Goal: Information Seeking & Learning: Learn about a topic

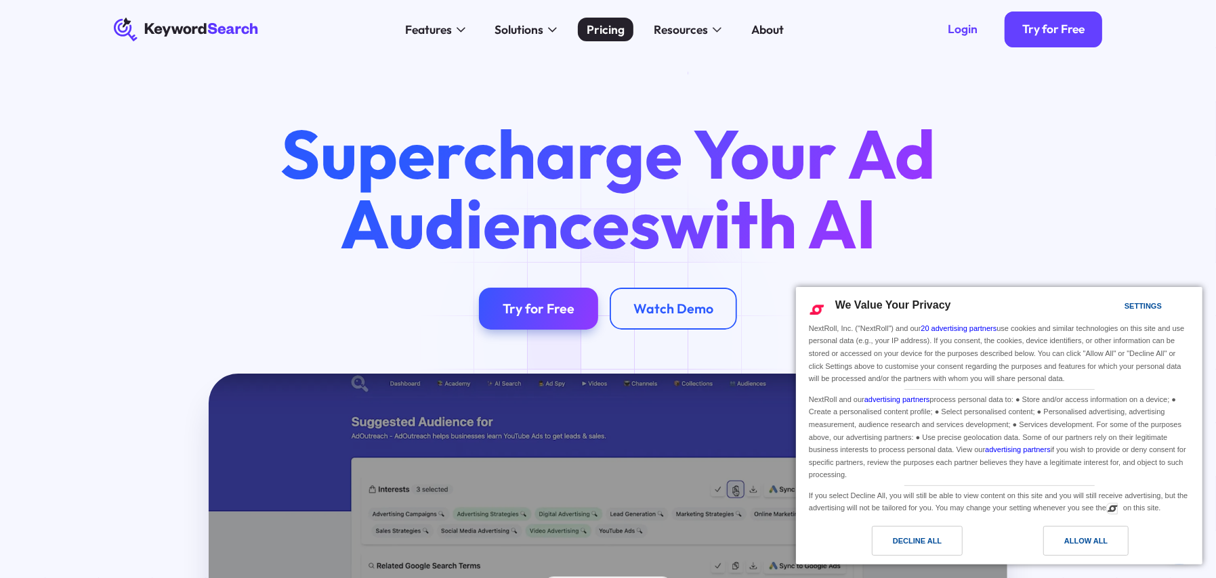
click at [606, 29] on div "Pricing" at bounding box center [606, 30] width 38 height 18
